Goal: Transaction & Acquisition: Purchase product/service

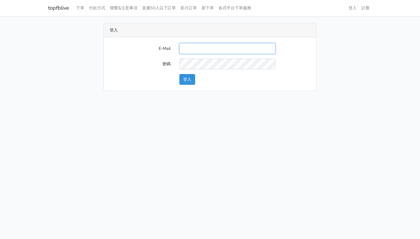
type input "[EMAIL_ADDRESS]"
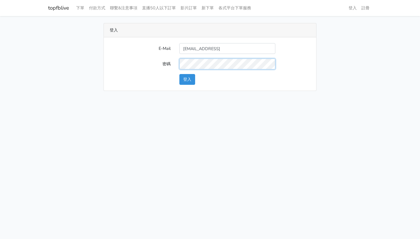
click at [187, 79] on button "登入" at bounding box center [187, 79] width 16 height 11
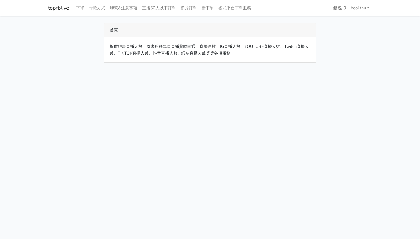
click at [120, 25] on div "首頁" at bounding box center [210, 30] width 212 height 14
click at [116, 28] on div "首頁" at bounding box center [210, 30] width 212 height 14
click at [83, 8] on link "下單" at bounding box center [80, 7] width 13 height 11
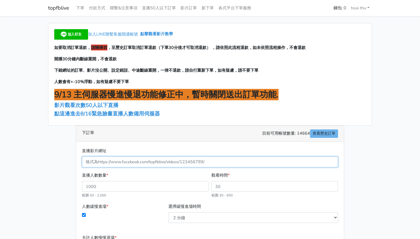
click at [169, 160] on input "直播影片網址" at bounding box center [210, 162] width 256 height 11
paste input "https://www.facebook.com/hoaithushop279/videos/1312808840481429"
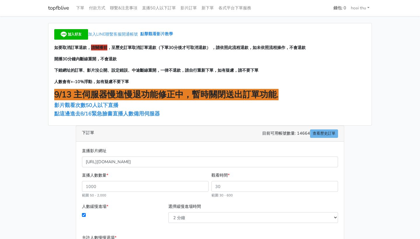
type input "1312808840481429"
click at [48, 168] on div "加入LINE聯繫客服開通帳號 點擊觀看影片教學 如要取消訂單退款， 請關播前 ，至歷史訂單取消訂單退款（下單30分後才可取消退款） ，請依照此流程退款，如未依…" at bounding box center [210, 168] width 333 height 290
